Goal: Information Seeking & Learning: Learn about a topic

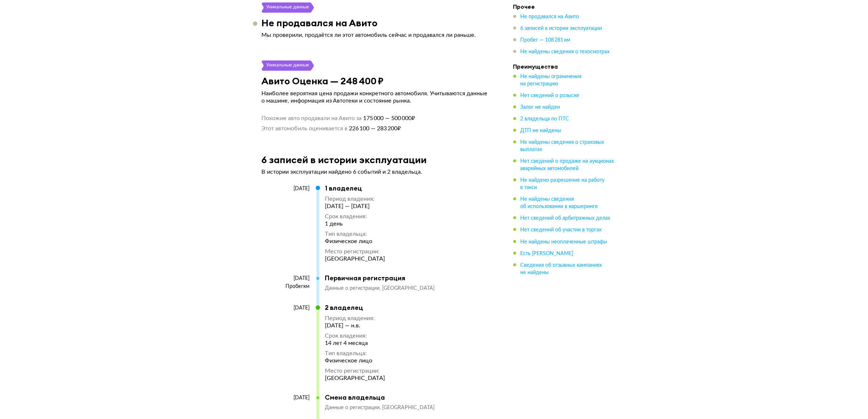
scroll to position [1003, 0]
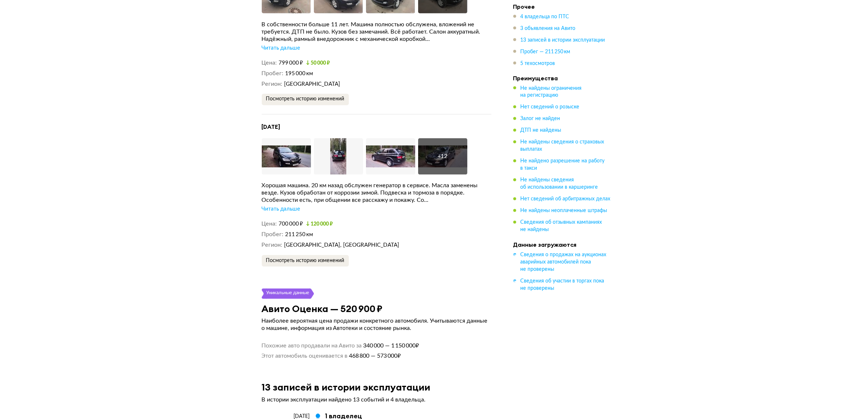
scroll to position [1687, 0]
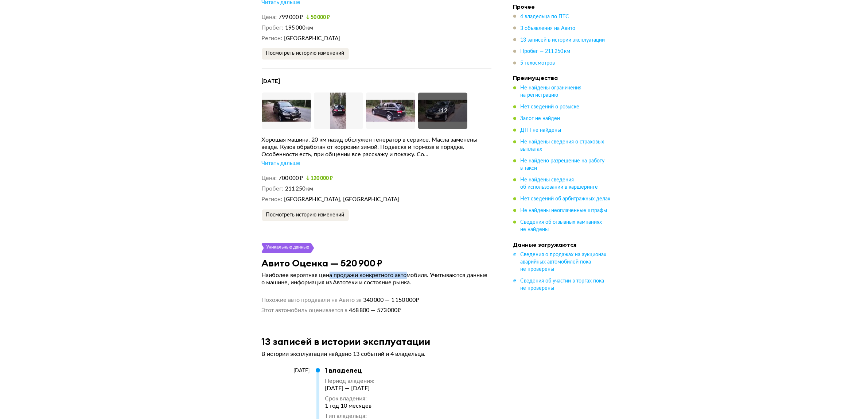
drag, startPoint x: 407, startPoint y: 264, endPoint x: 329, endPoint y: 268, distance: 78.1
click at [329, 268] on article "Уникальные данные Авито Оценка — 520 900 ₽ Наиболее вероятная цена продажи конк…" at bounding box center [376, 278] width 247 height 71
click at [327, 272] on p "Наиболее вероятная цена продажи конкретного автомобиля. Учитываются данные о ма…" at bounding box center [377, 279] width 230 height 15
drag, startPoint x: 335, startPoint y: 259, endPoint x: 399, endPoint y: 244, distance: 65.7
click at [399, 244] on article "Уникальные данные Авито Оценка — 520 900 ₽ Наиболее вероятная цена продажи конк…" at bounding box center [376, 278] width 247 height 71
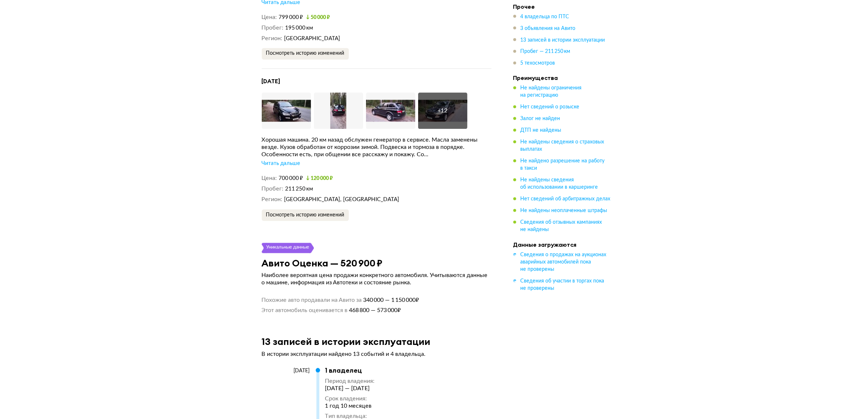
click at [399, 244] on div "Уникальные данные" at bounding box center [377, 248] width 230 height 10
click at [400, 257] on div "Авито Оценка — 520 900 ₽" at bounding box center [376, 262] width 247 height 11
click at [326, 209] on button "Посмотреть историю изменений" at bounding box center [305, 215] width 87 height 12
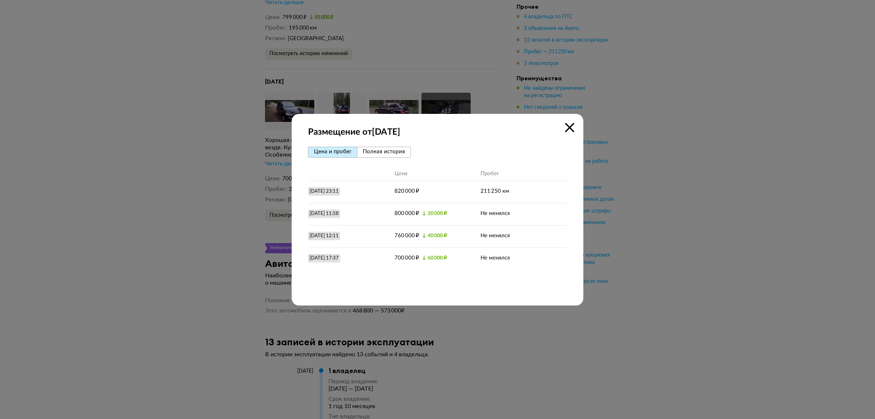
click at [568, 125] on icon at bounding box center [569, 127] width 9 height 9
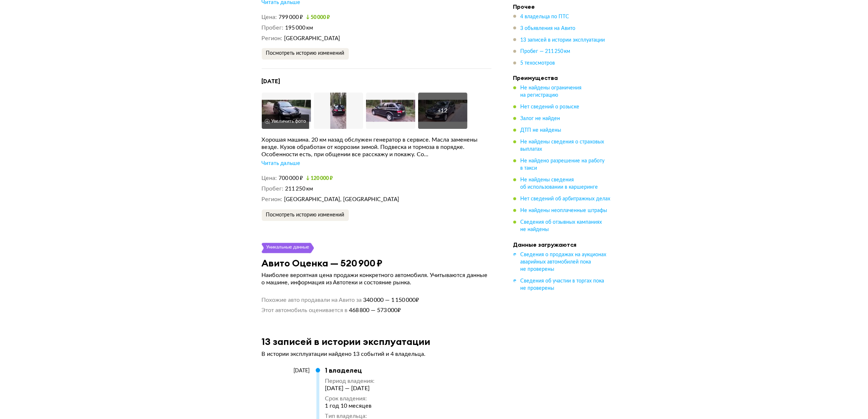
click at [292, 99] on img at bounding box center [286, 111] width 49 height 36
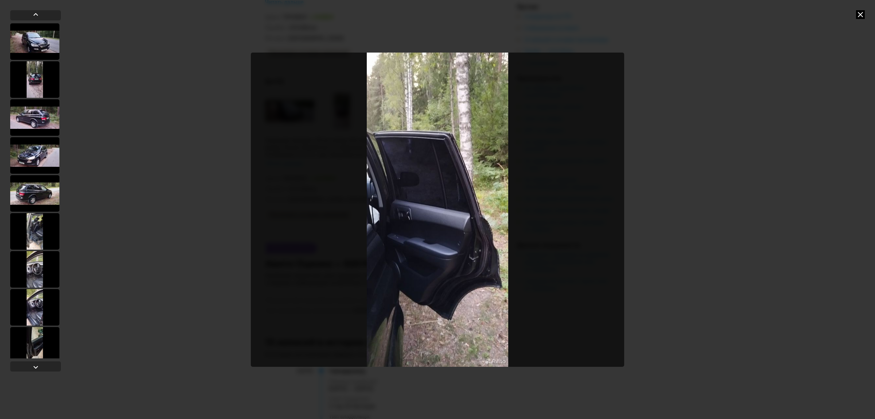
click at [856, 10] on icon at bounding box center [860, 14] width 9 height 9
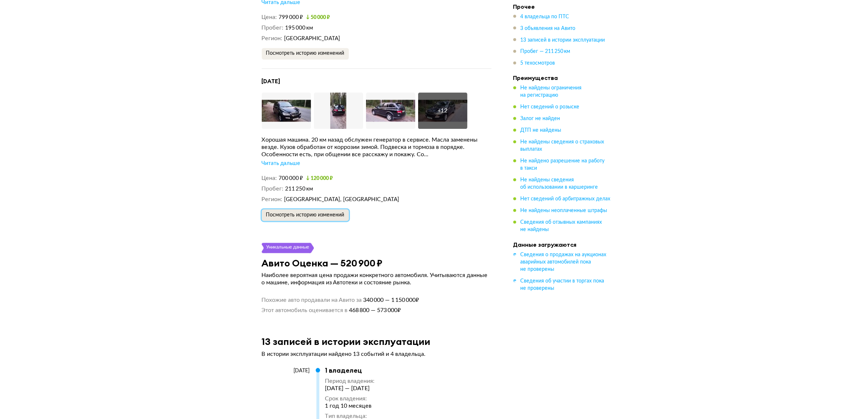
click at [314, 213] on span "Посмотреть историю изменений" at bounding box center [305, 215] width 78 height 5
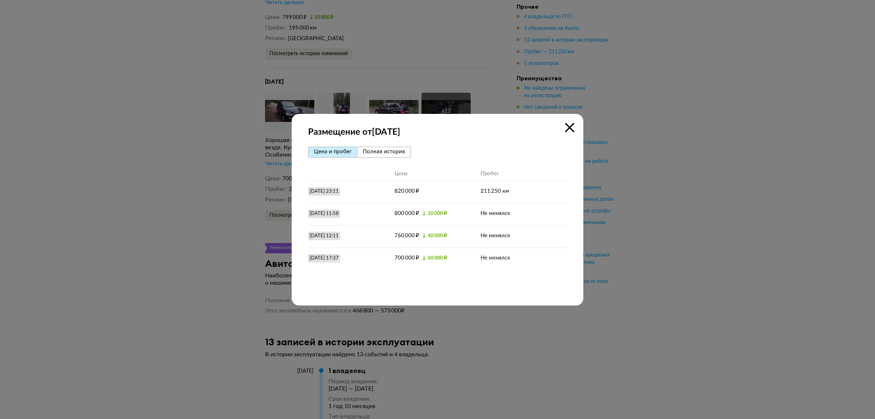
click at [393, 153] on span "Полная история" at bounding box center [384, 151] width 42 height 5
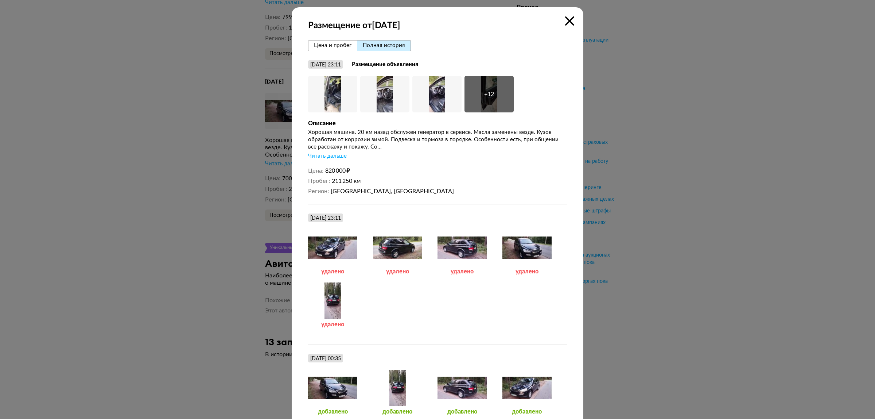
click at [565, 19] on icon at bounding box center [569, 20] width 9 height 9
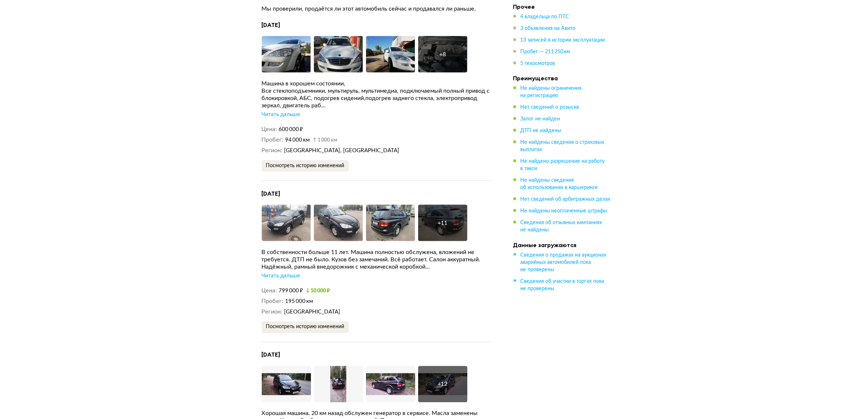
scroll to position [1413, 0]
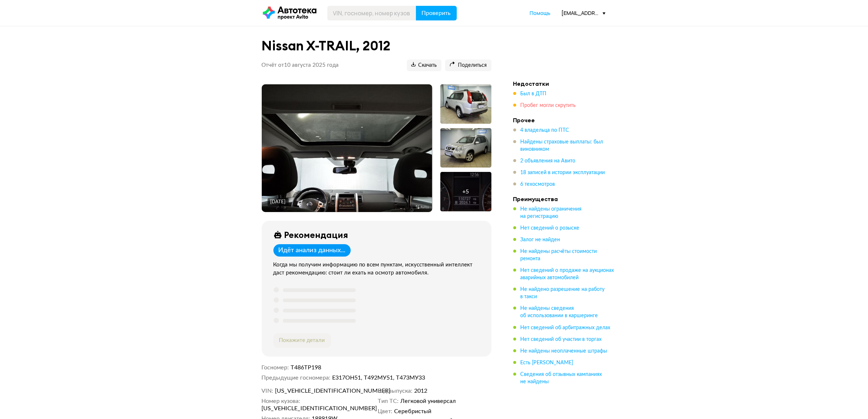
click at [553, 108] on span "Пробег могли скрутить" at bounding box center [548, 105] width 55 height 5
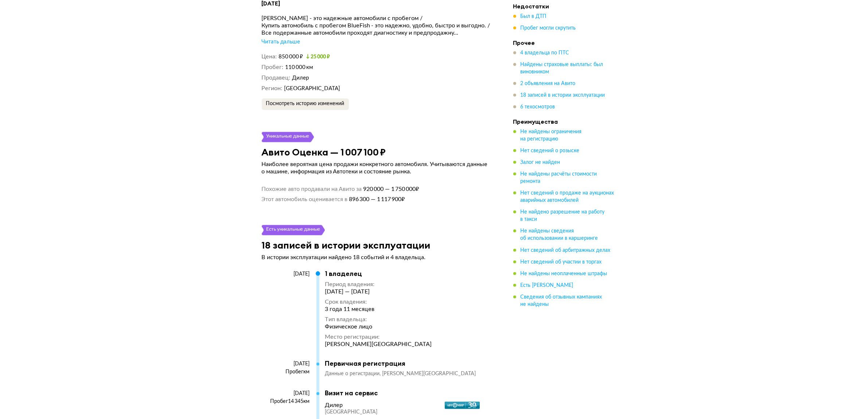
scroll to position [1831, 0]
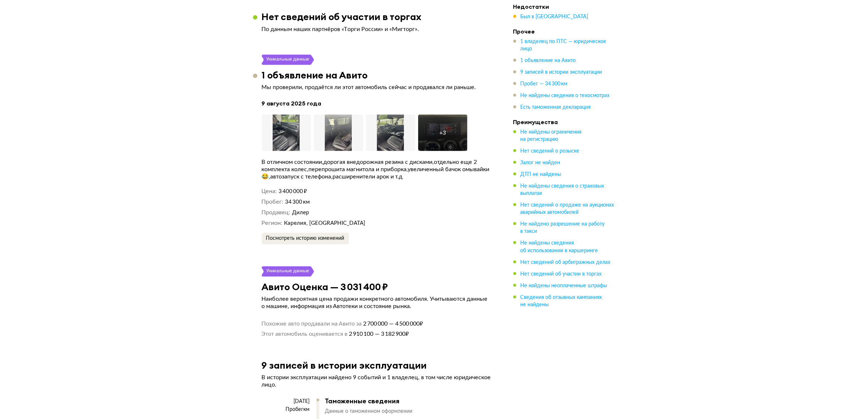
scroll to position [1049, 0]
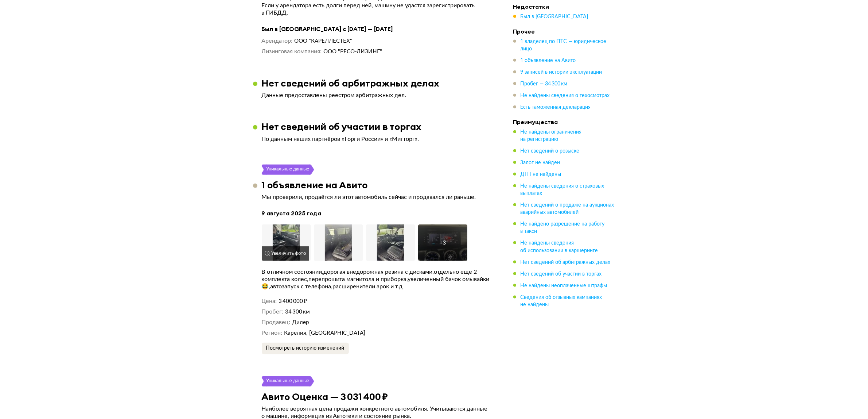
click at [287, 243] on img at bounding box center [286, 242] width 49 height 36
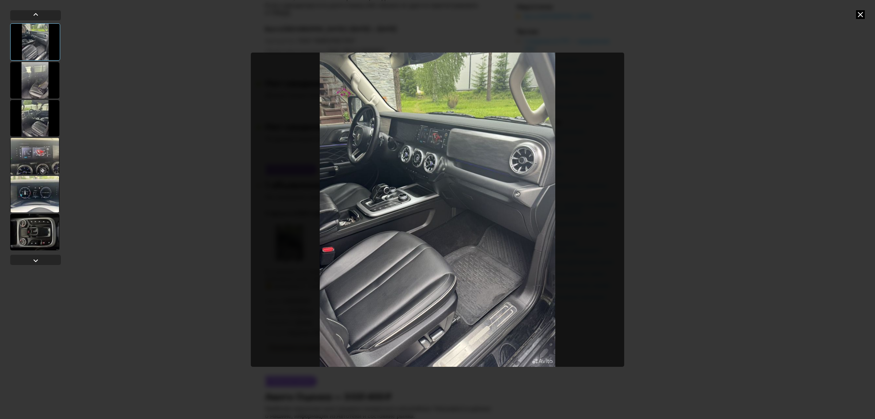
click at [21, 77] on div at bounding box center [34, 80] width 49 height 36
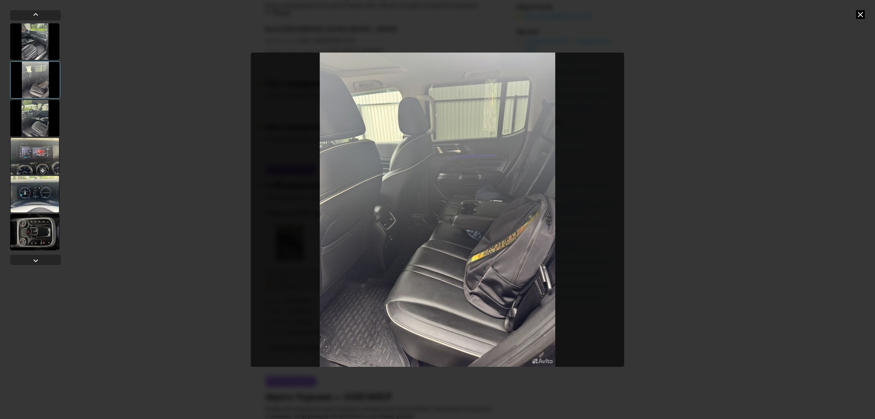
click at [38, 121] on div at bounding box center [34, 118] width 49 height 36
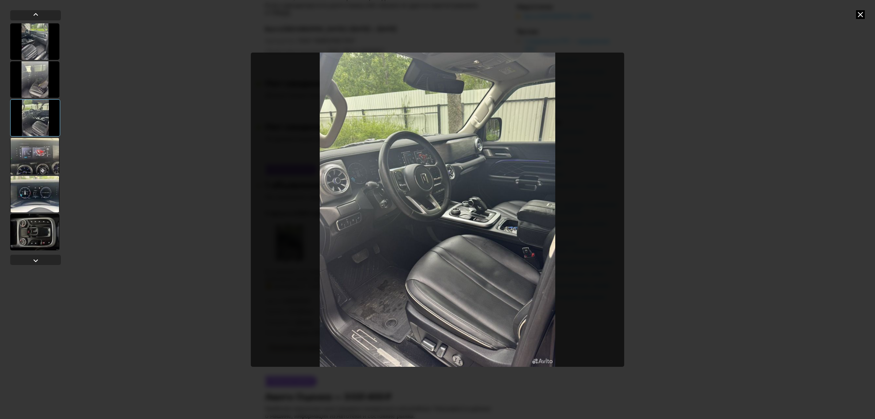
click at [34, 156] on div at bounding box center [34, 156] width 49 height 36
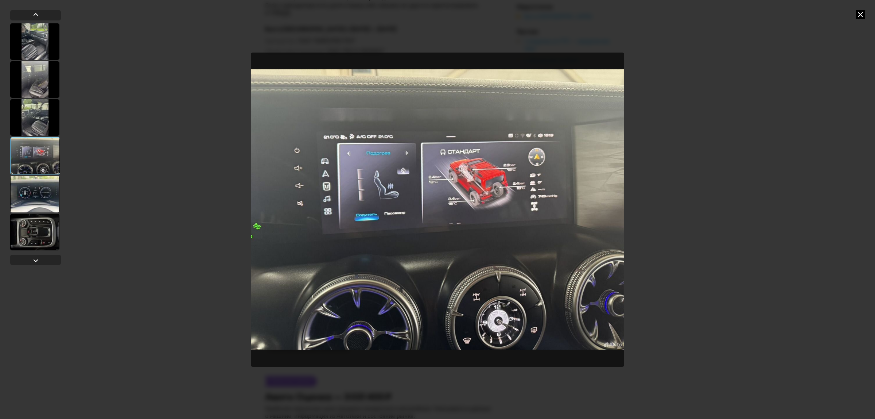
click at [43, 201] on div at bounding box center [34, 194] width 49 height 36
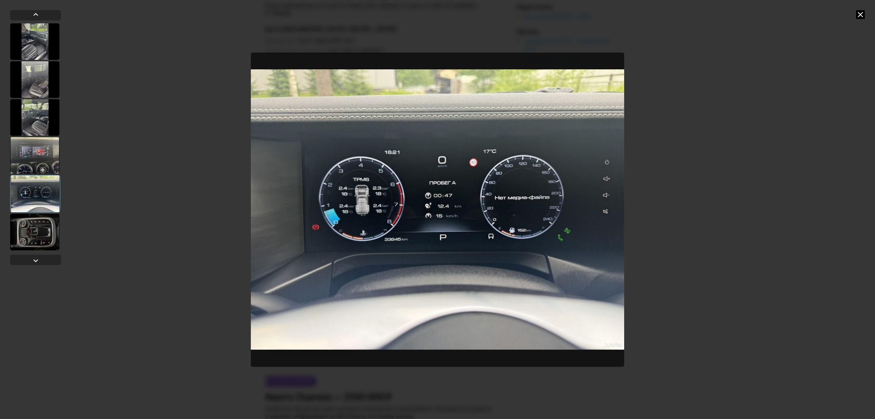
click at [39, 227] on div at bounding box center [34, 232] width 49 height 36
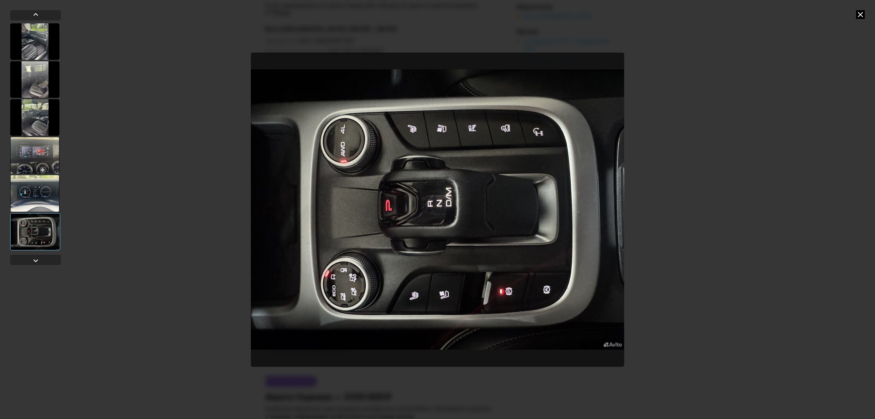
click at [855, 13] on div at bounding box center [437, 209] width 875 height 419
click at [859, 11] on icon at bounding box center [860, 14] width 9 height 9
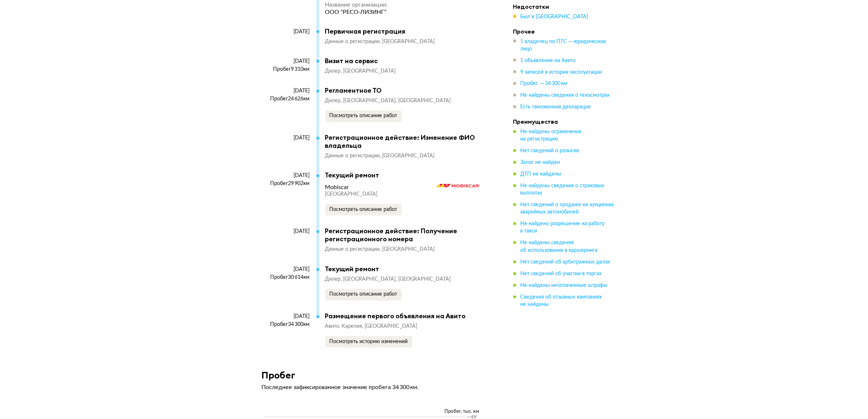
scroll to position [1687, 0]
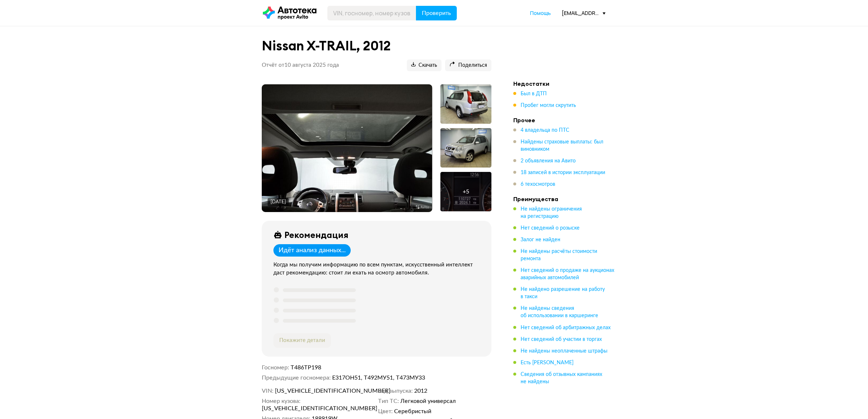
scroll to position [1831, 0]
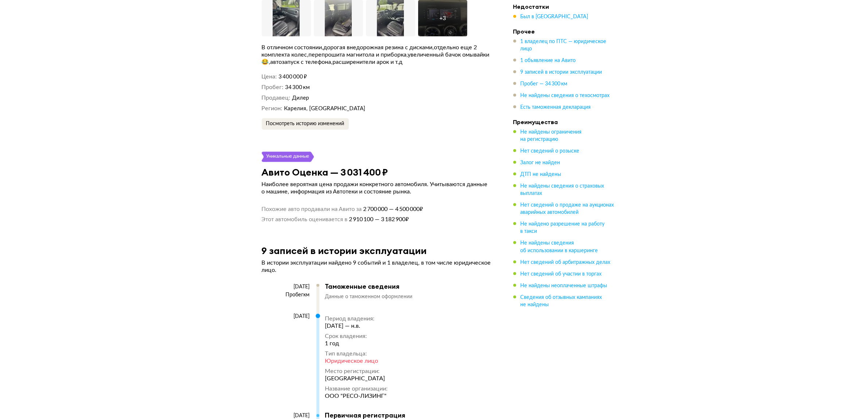
scroll to position [1094, 0]
